Goal: Book appointment/travel/reservation

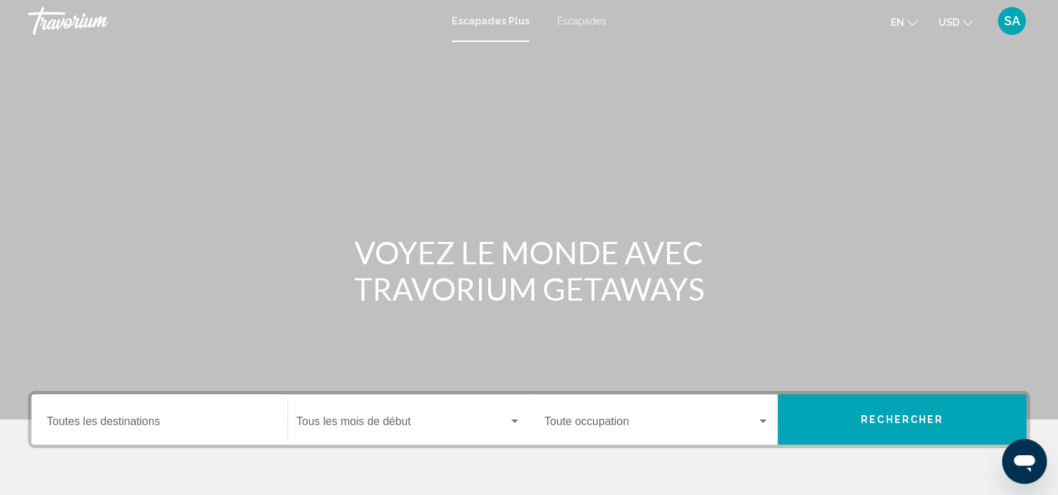
click at [577, 22] on span "Escapades" at bounding box center [581, 20] width 49 height 11
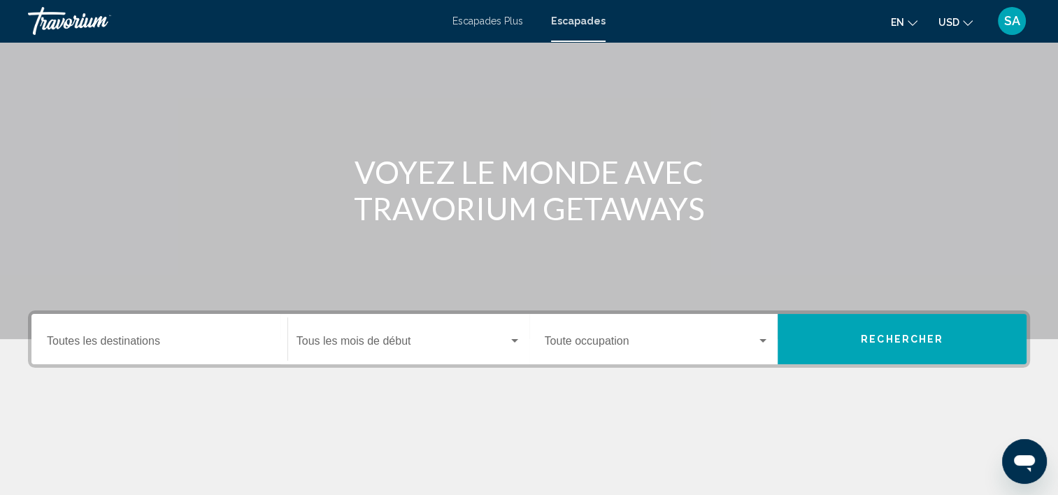
scroll to position [54, 0]
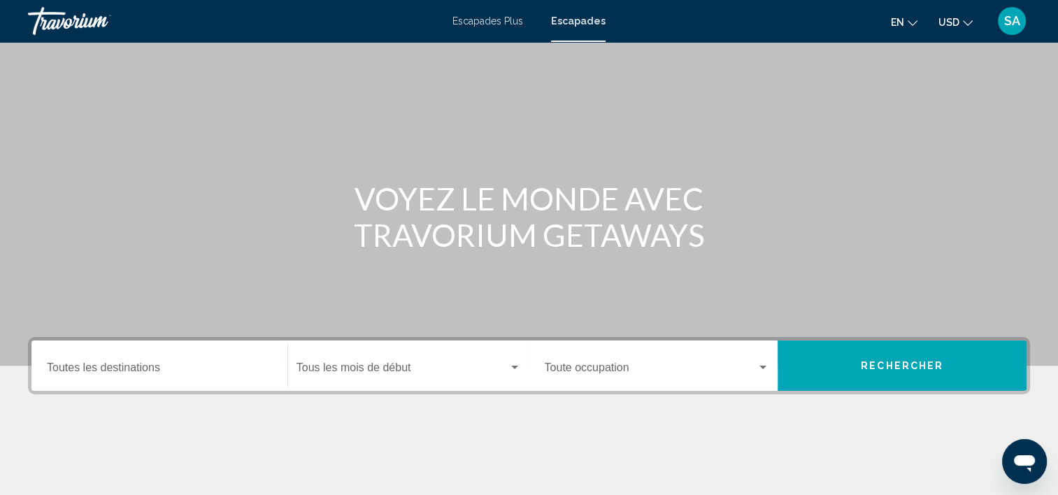
click at [908, 366] on span "Rechercher" at bounding box center [902, 366] width 82 height 11
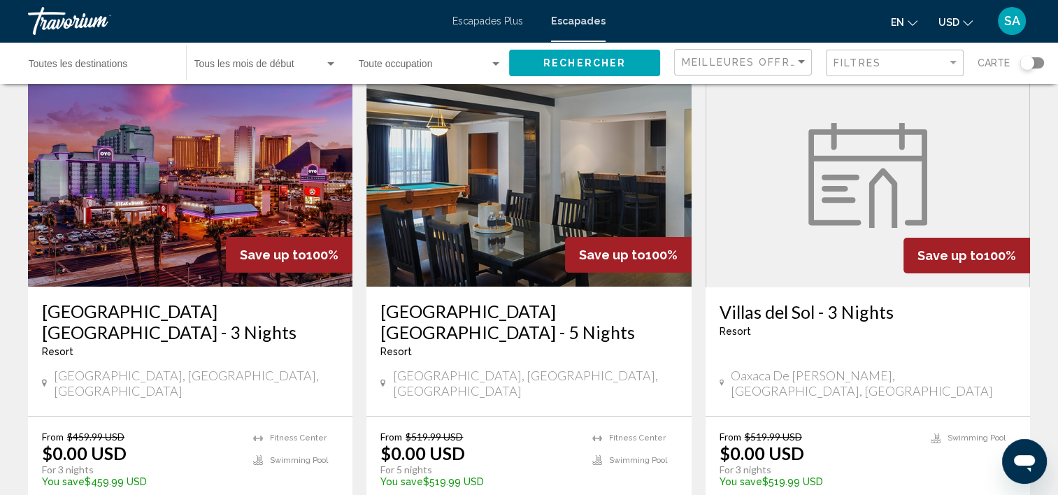
scroll to position [70, 0]
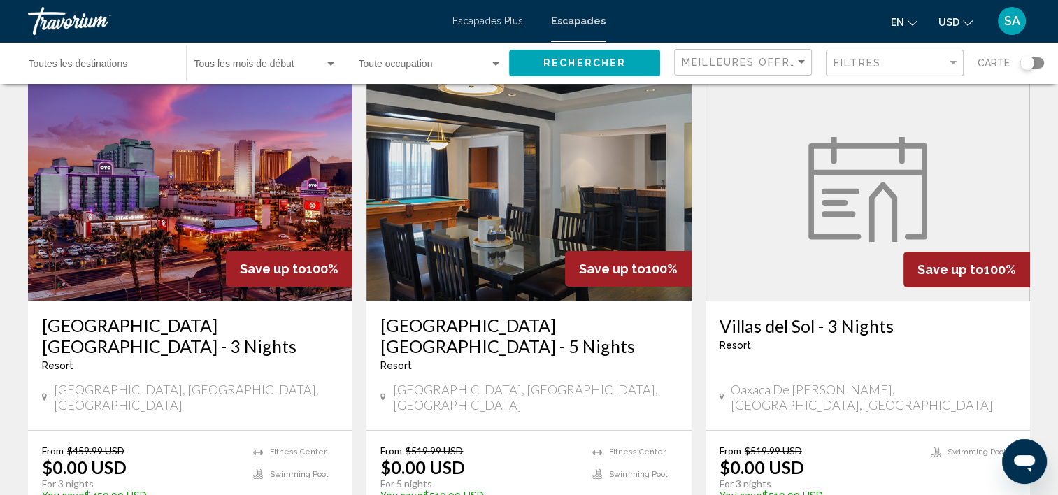
click at [159, 221] on img "Contenu principal" at bounding box center [190, 189] width 324 height 224
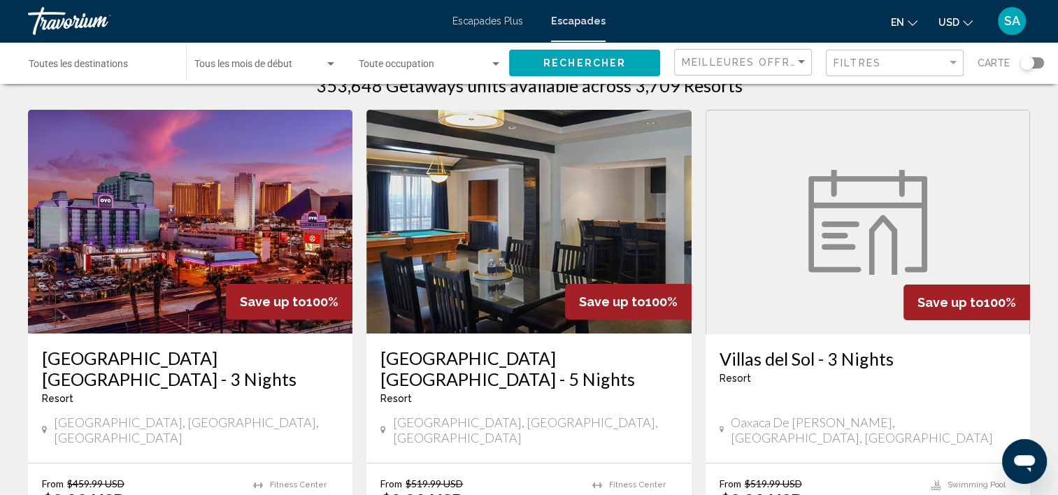
scroll to position [70, 0]
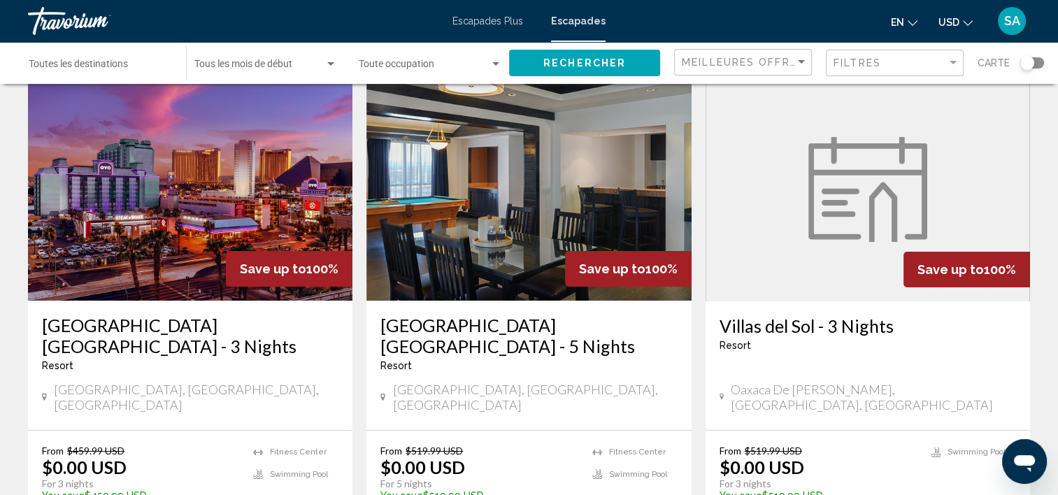
click at [533, 238] on img "Contenu principal" at bounding box center [528, 189] width 324 height 224
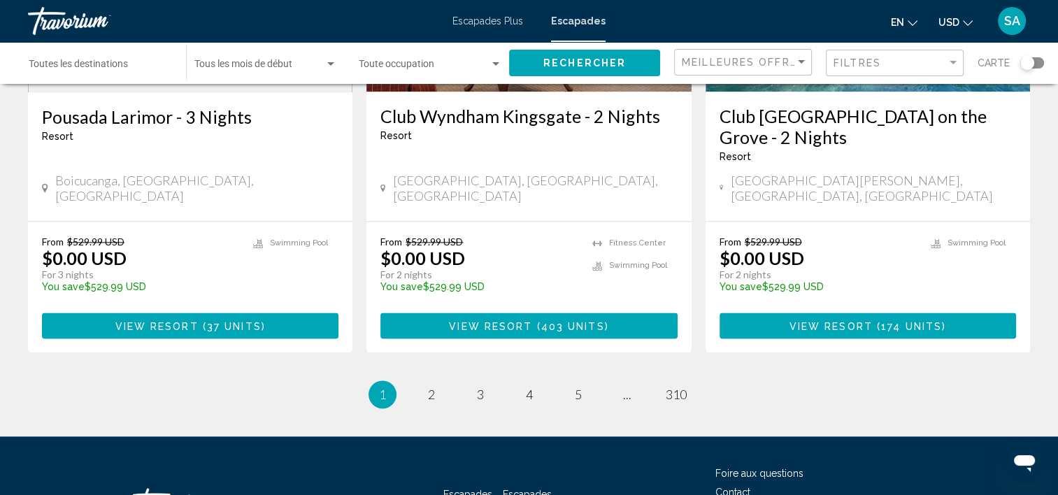
scroll to position [1748, 0]
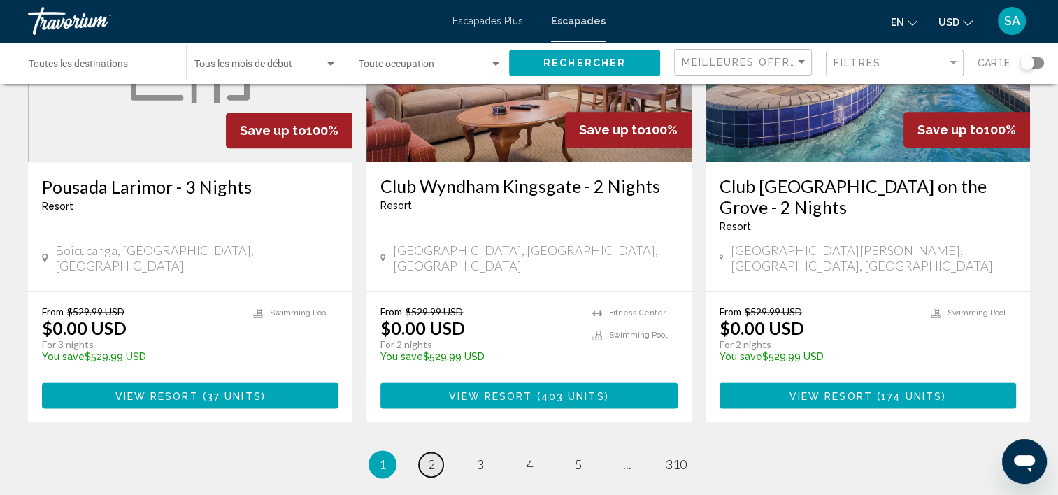
click at [428, 456] on span "2" at bounding box center [431, 463] width 7 height 15
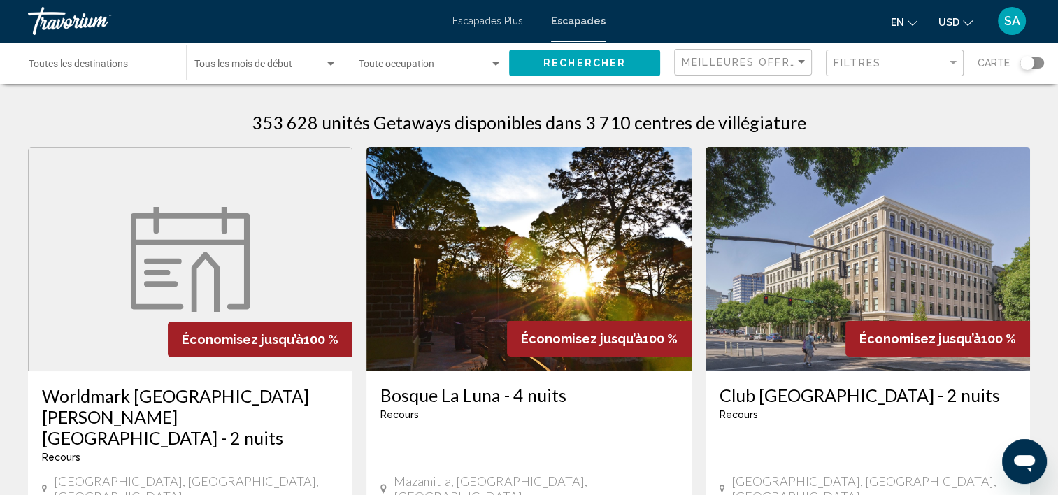
click at [1016, 27] on span "SA" at bounding box center [1012, 21] width 16 height 14
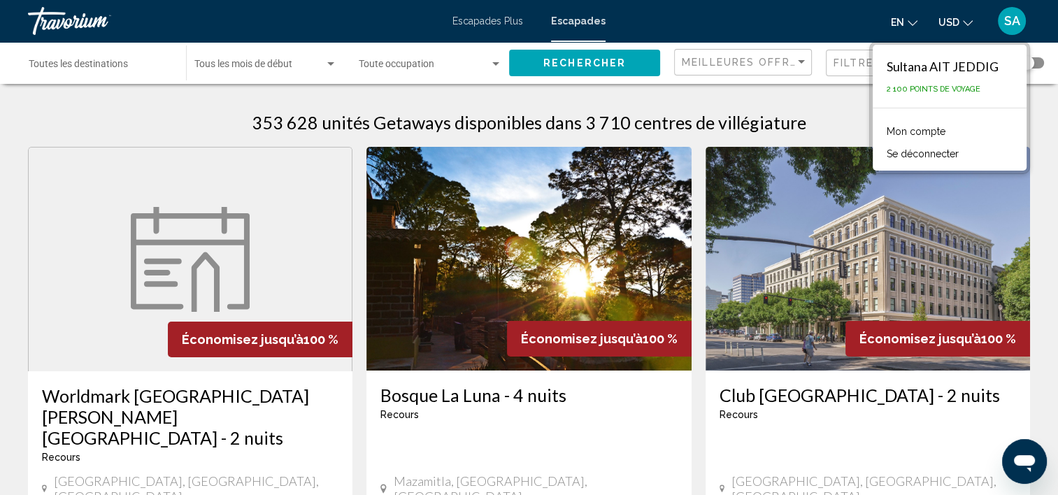
click at [930, 151] on button "Se déconnecter" at bounding box center [922, 154] width 86 height 18
